Goal: Share content

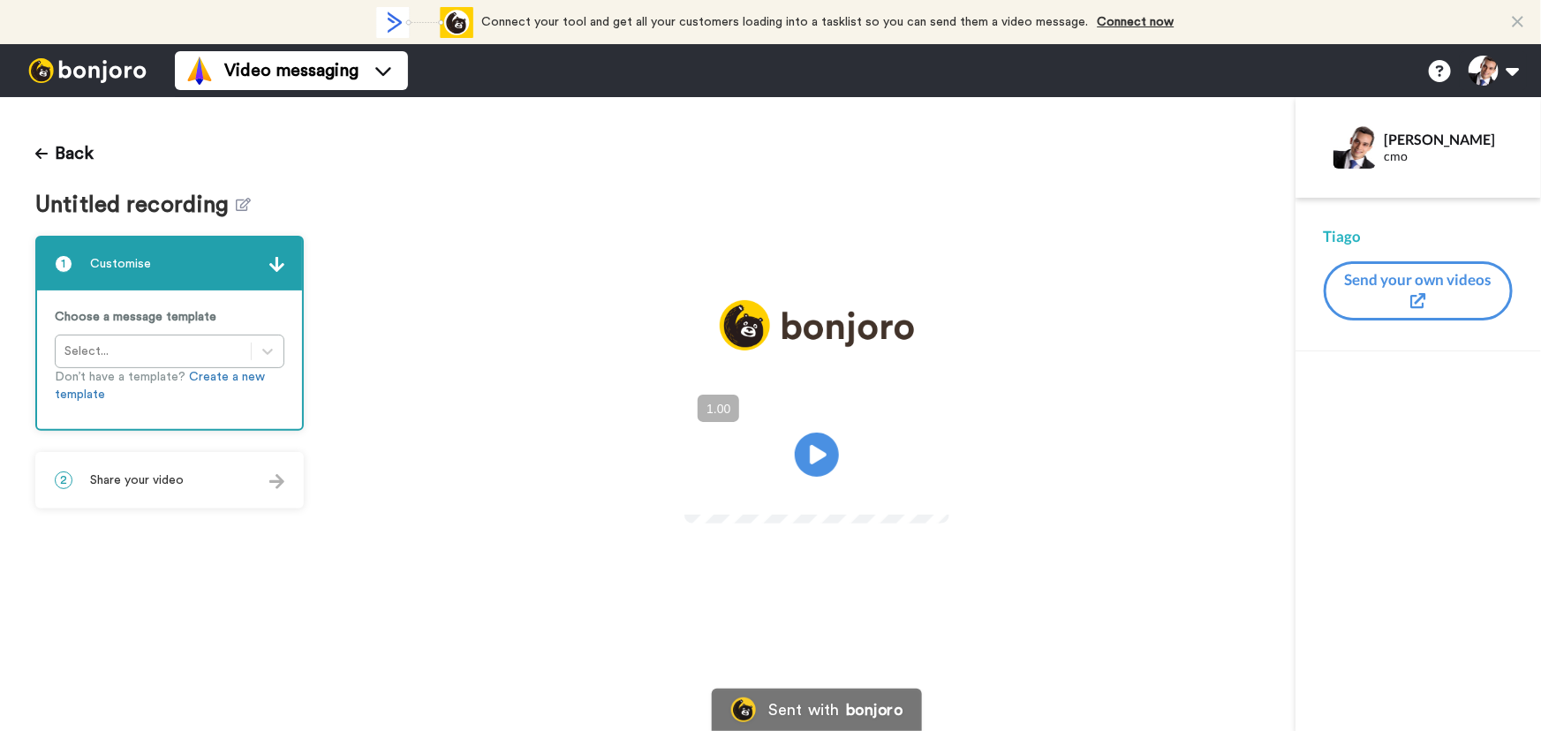
drag, startPoint x: 282, startPoint y: 491, endPoint x: 271, endPoint y: 580, distance: 89.8
click at [282, 491] on div "2 Share your video" at bounding box center [169, 480] width 265 height 53
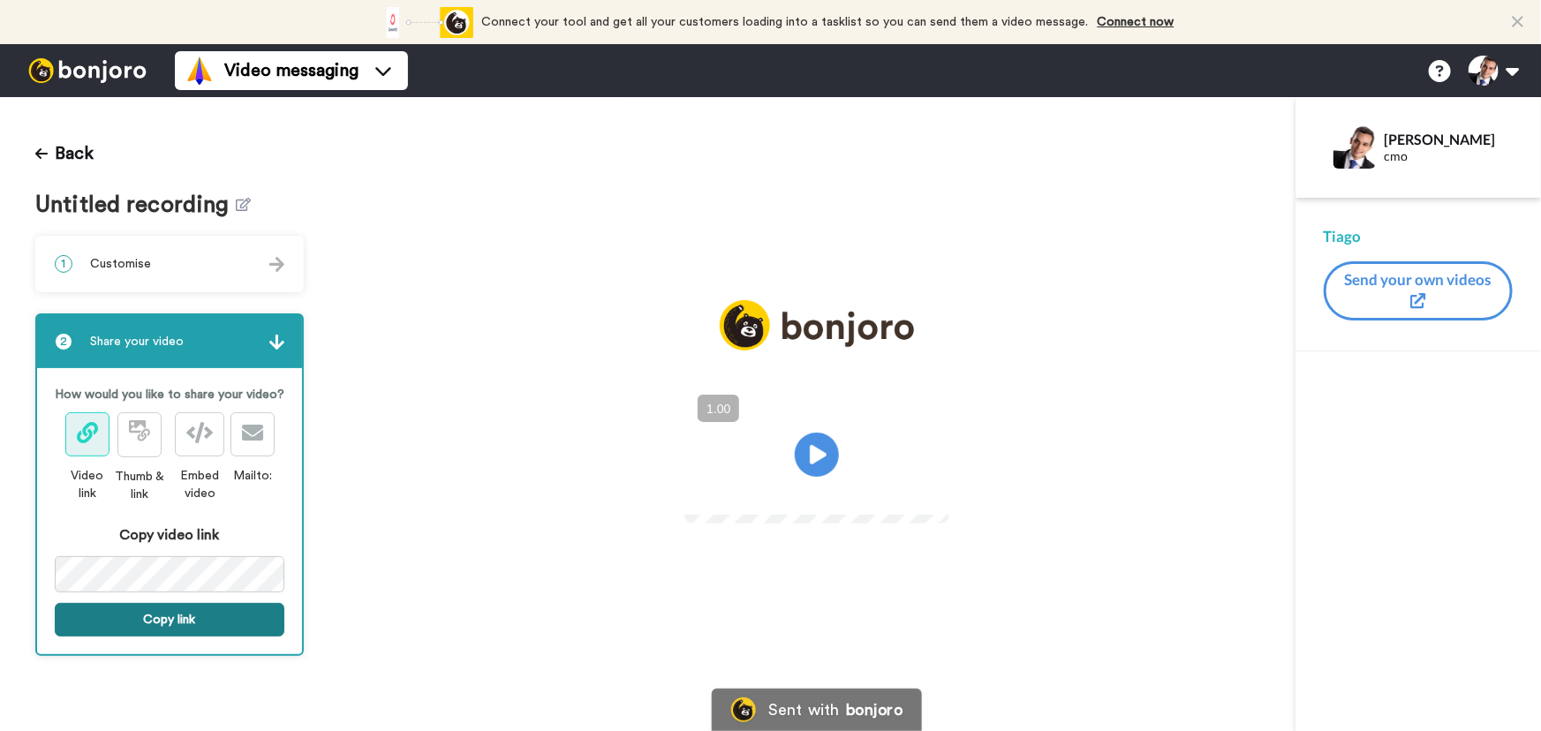
click at [230, 633] on button "Copy link" at bounding box center [170, 620] width 230 height 34
